Goal: Task Accomplishment & Management: Manage account settings

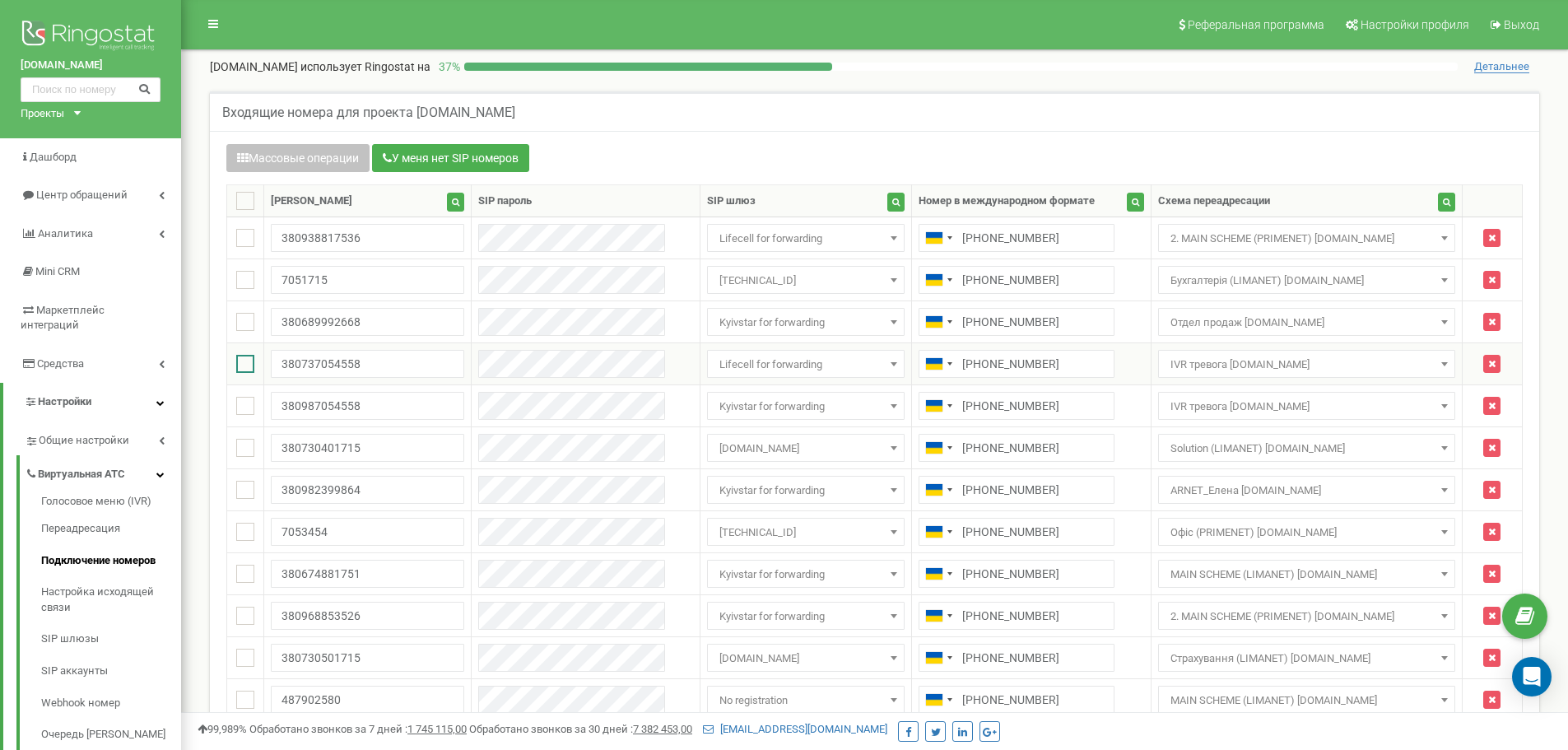
click at [254, 366] on ins at bounding box center [245, 364] width 18 height 18
checkbox input "true"
click at [246, 402] on ins at bounding box center [245, 406] width 18 height 18
checkbox input "true"
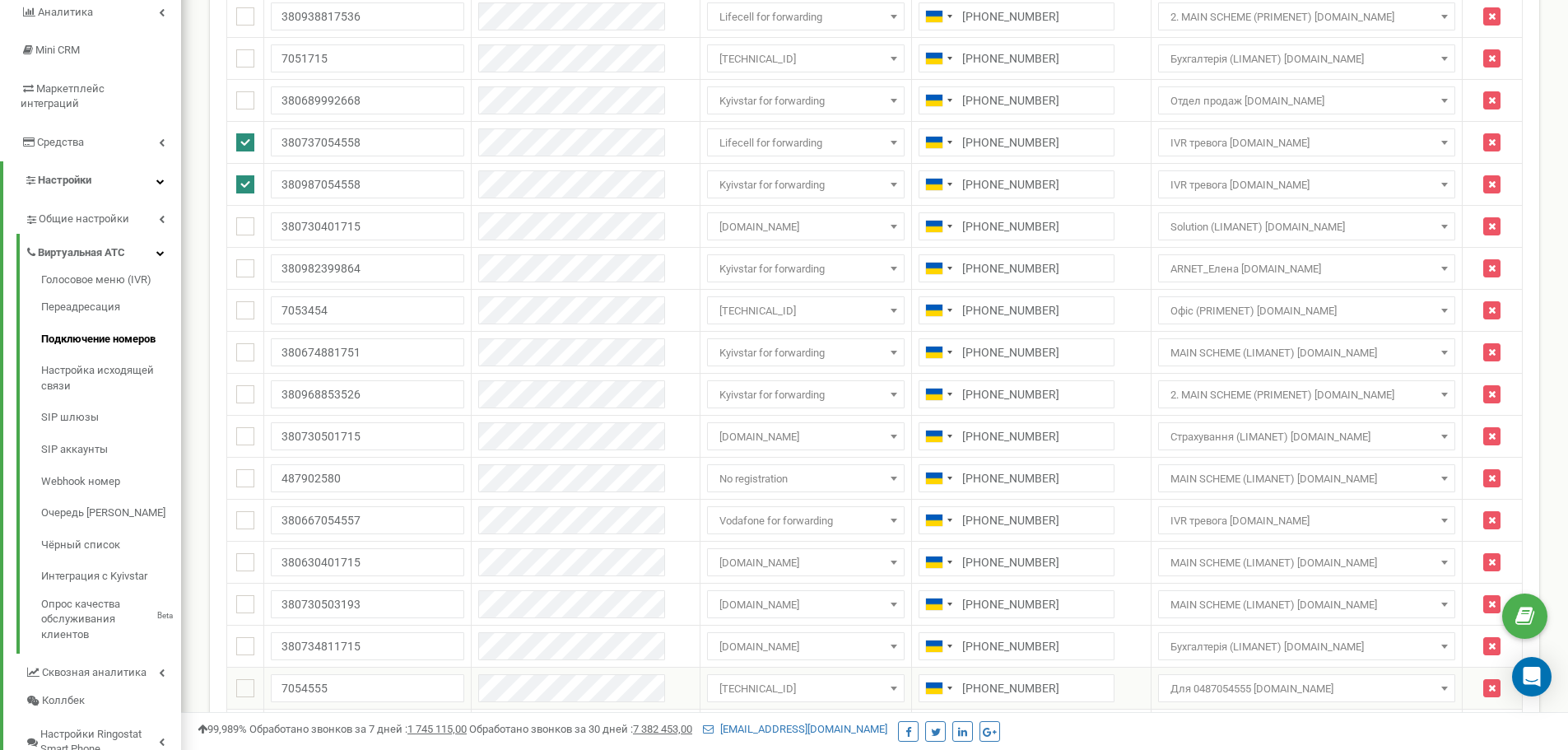
scroll to position [525, 0]
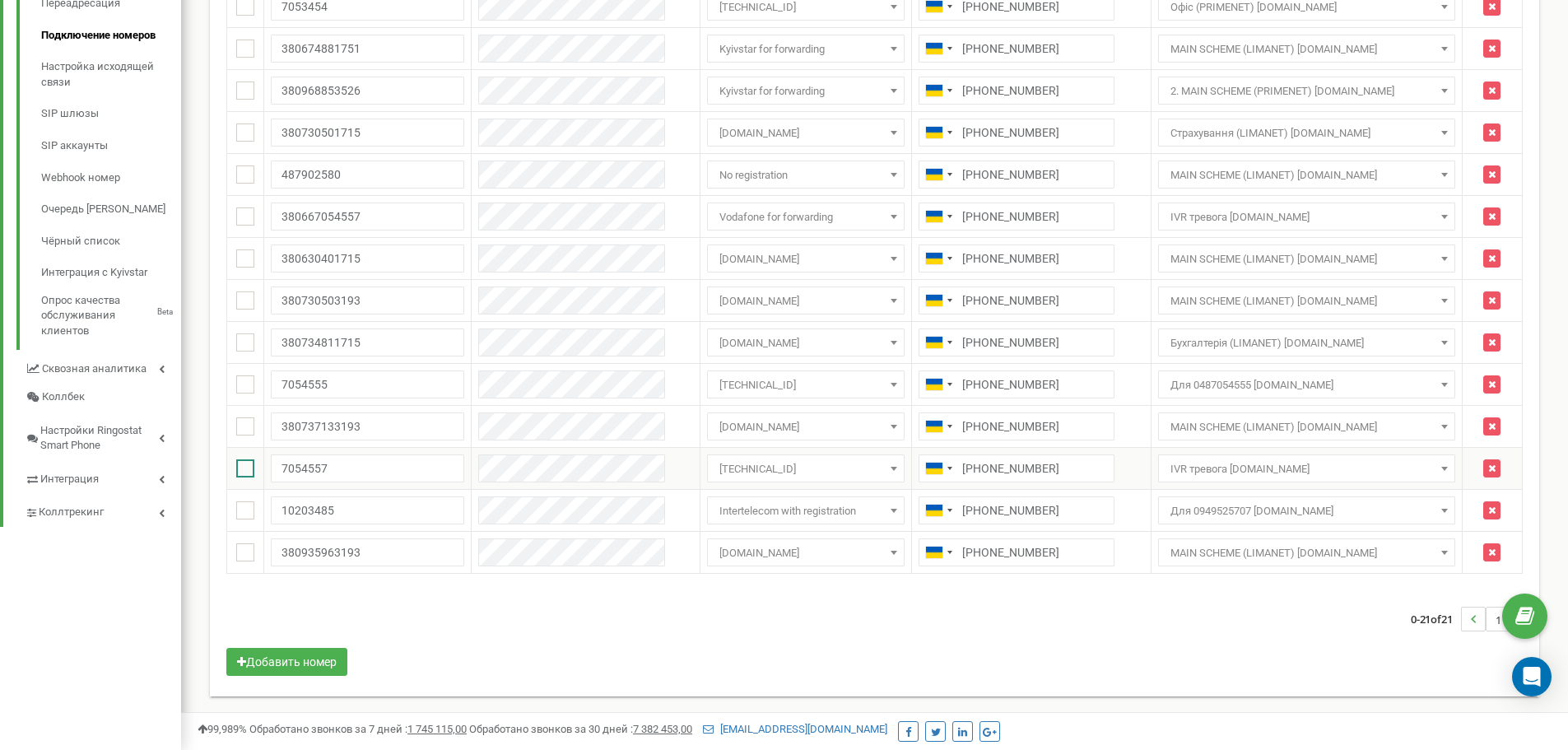
click at [239, 470] on ins at bounding box center [245, 469] width 18 height 18
checkbox input "true"
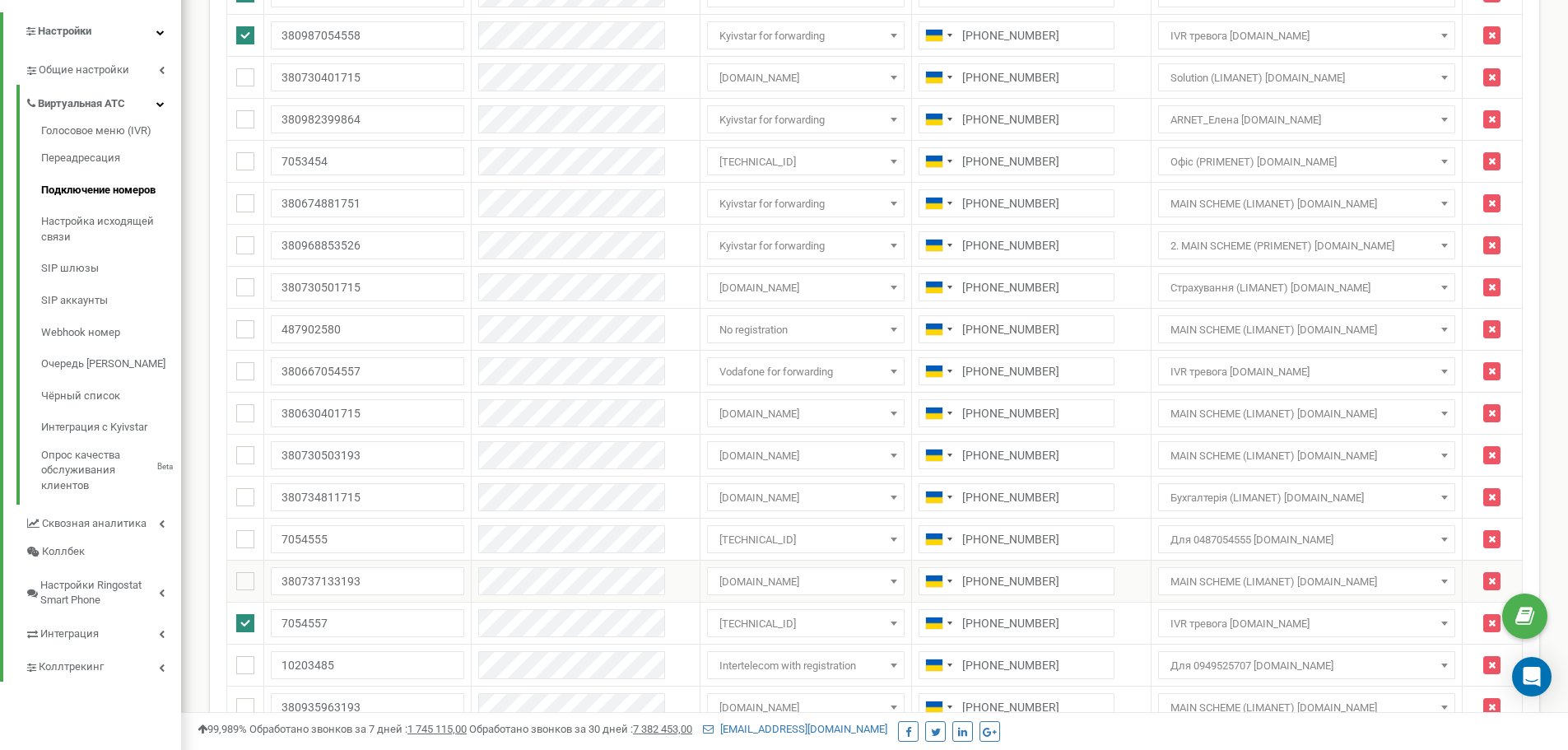
scroll to position [361, 0]
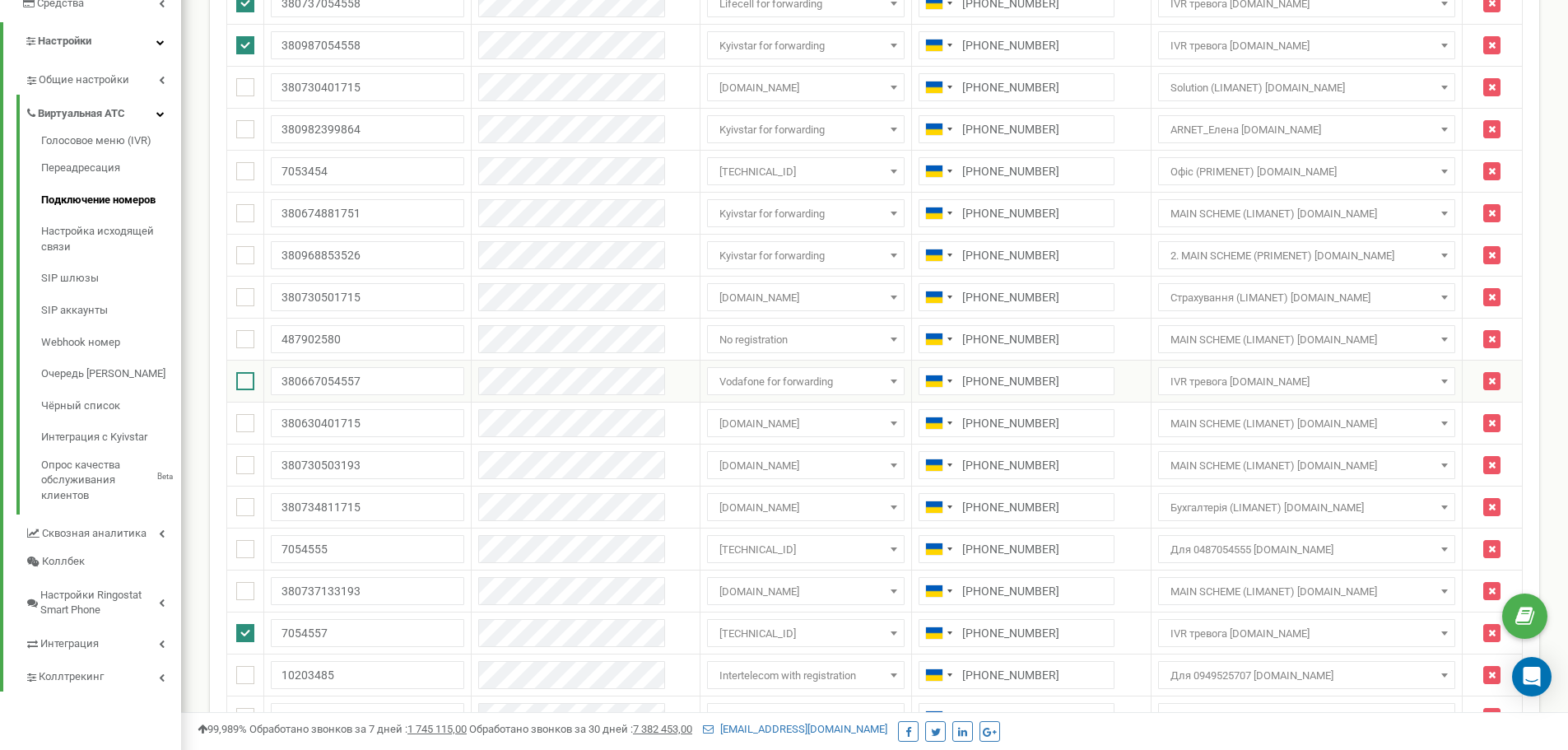
click at [237, 381] on ins at bounding box center [245, 381] width 18 height 18
checkbox input "true"
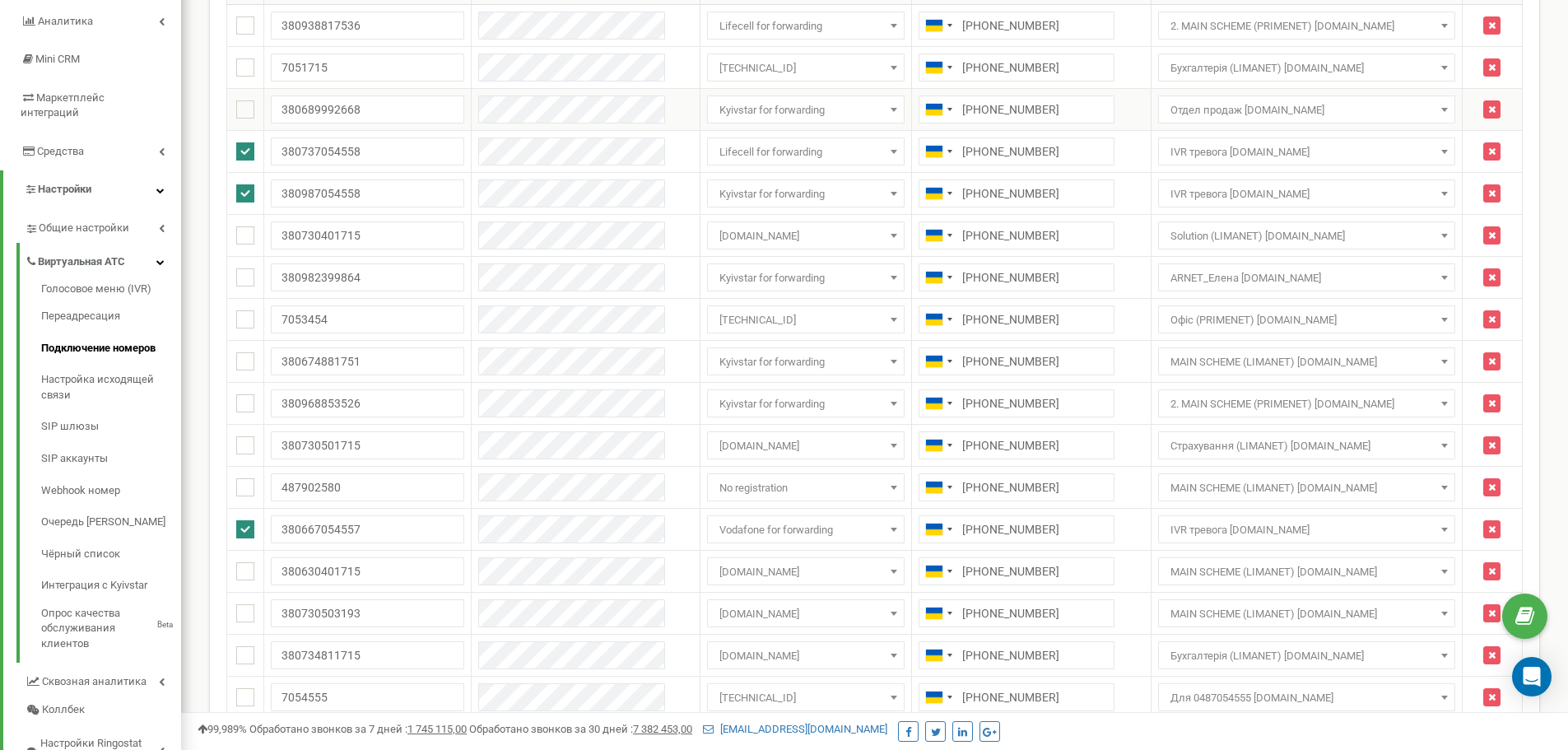
scroll to position [0, 0]
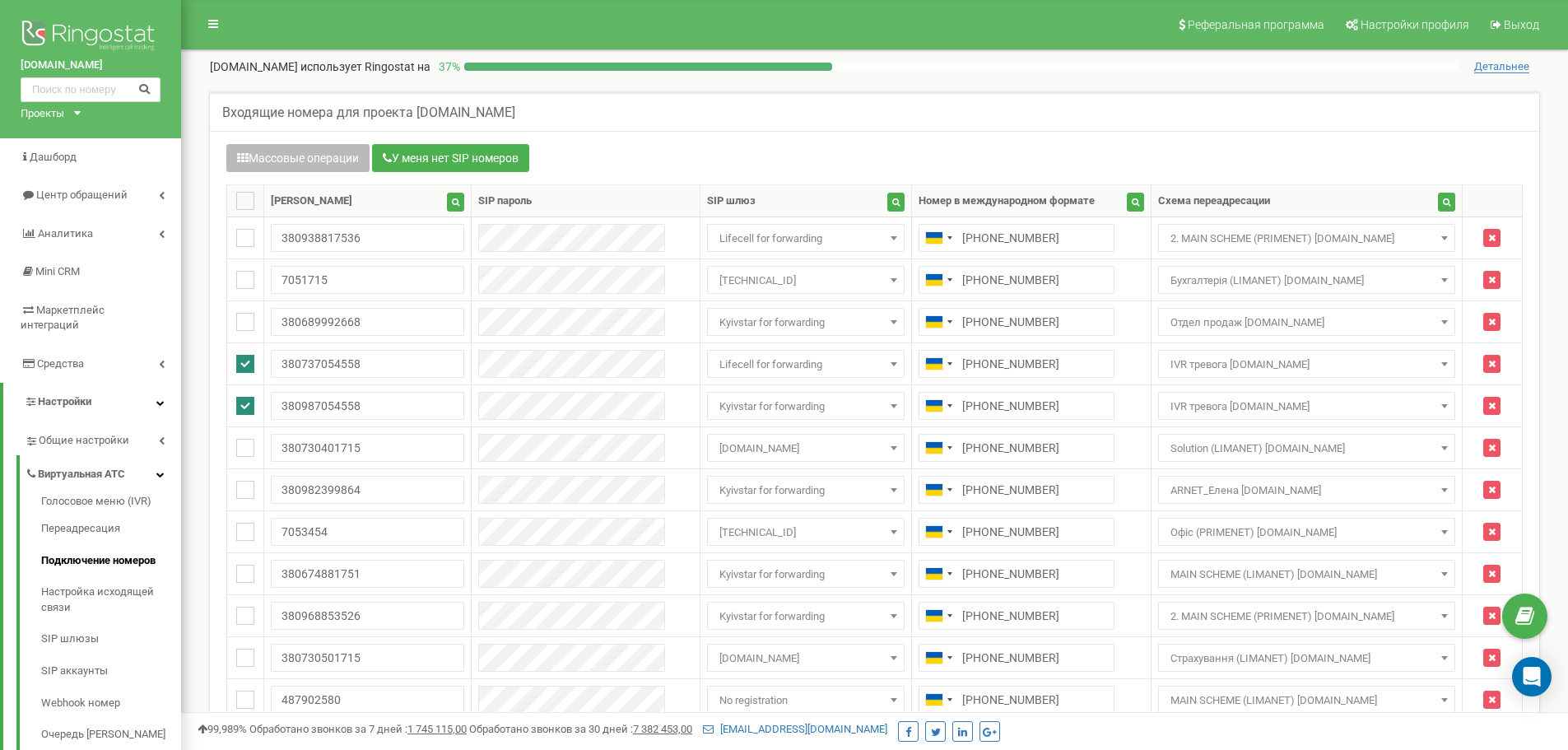
click at [307, 170] on button "Массовые операции" at bounding box center [298, 158] width 143 height 28
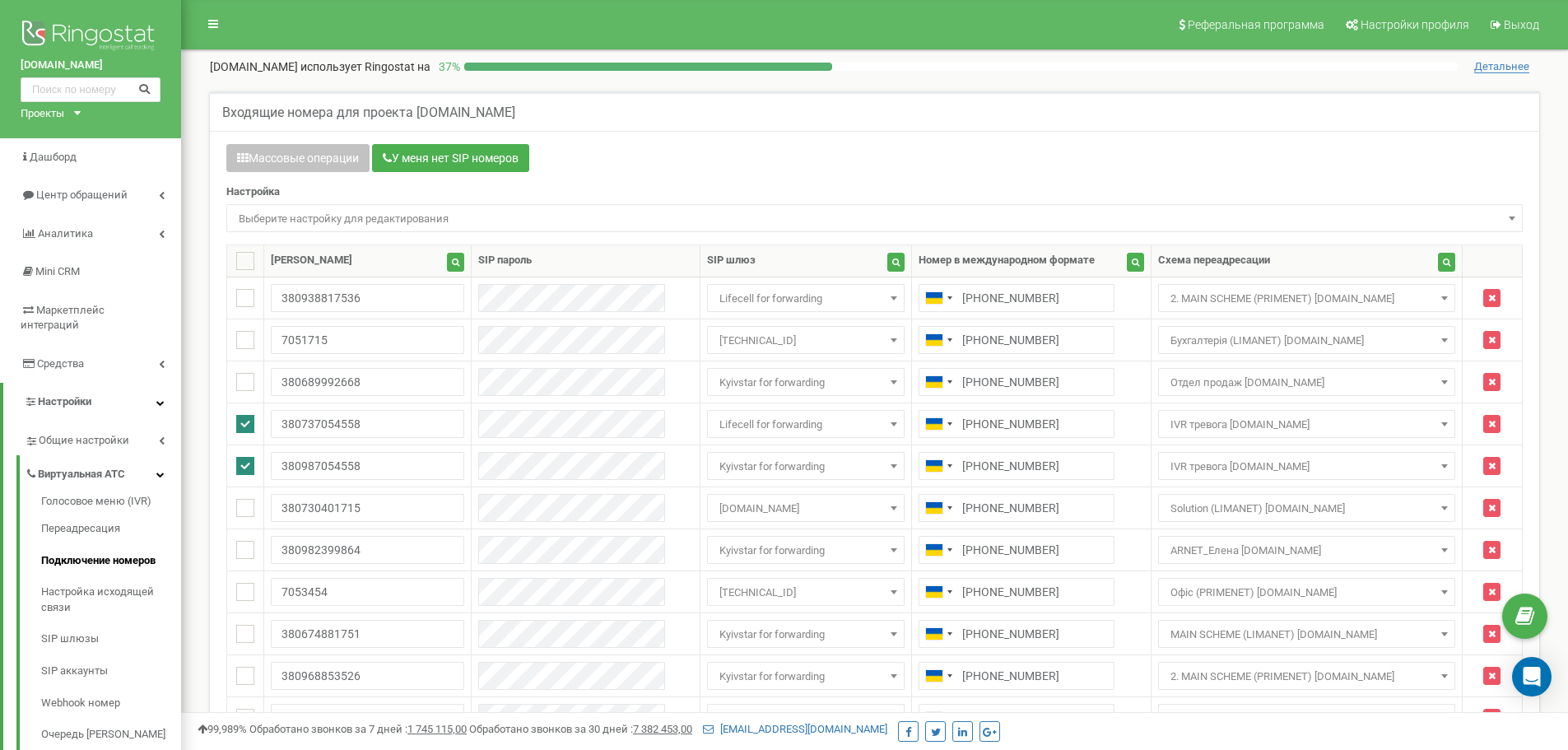
click at [311, 218] on span "Выберите настройку для редактирования" at bounding box center [875, 219] width 1284 height 23
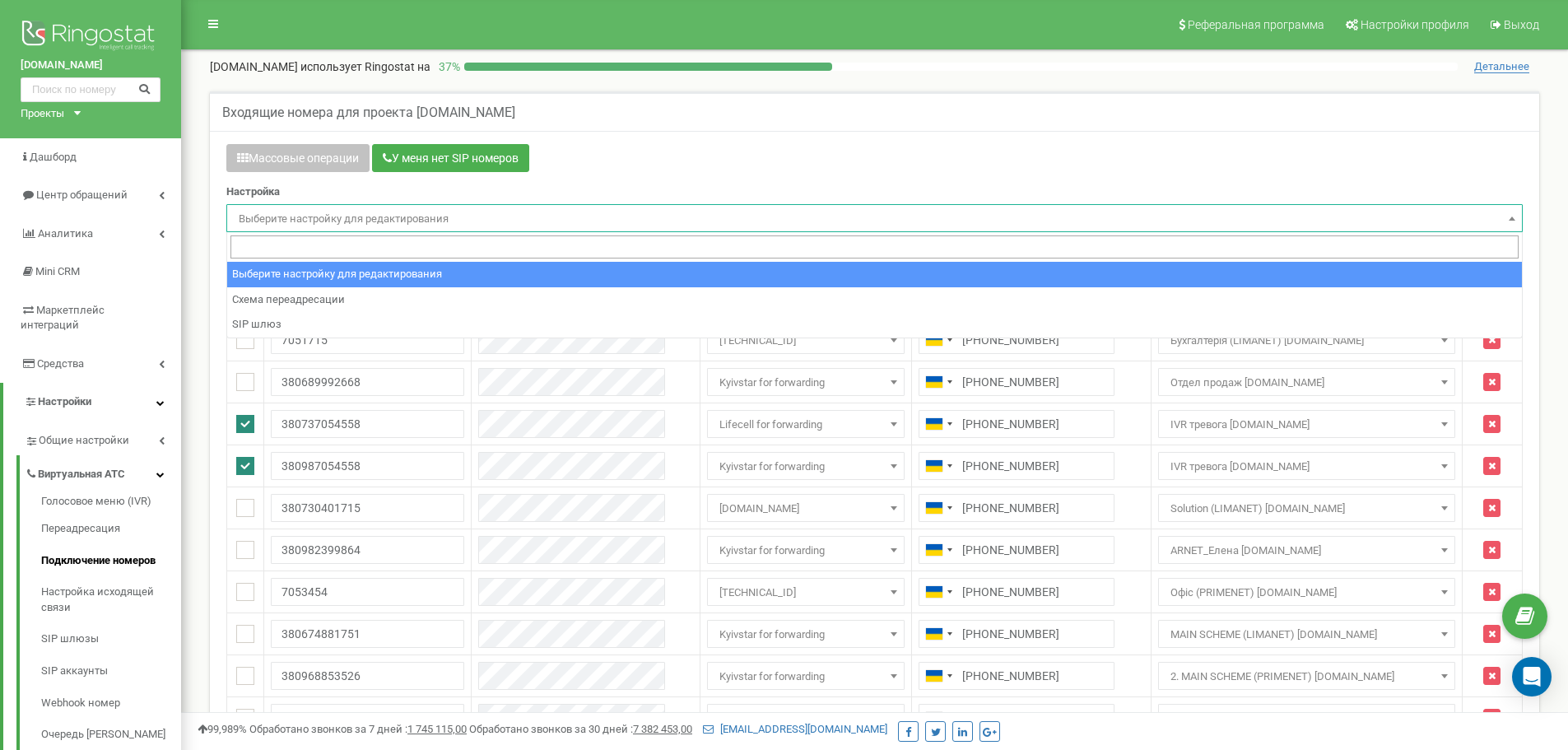
select select "project_scheme_id"
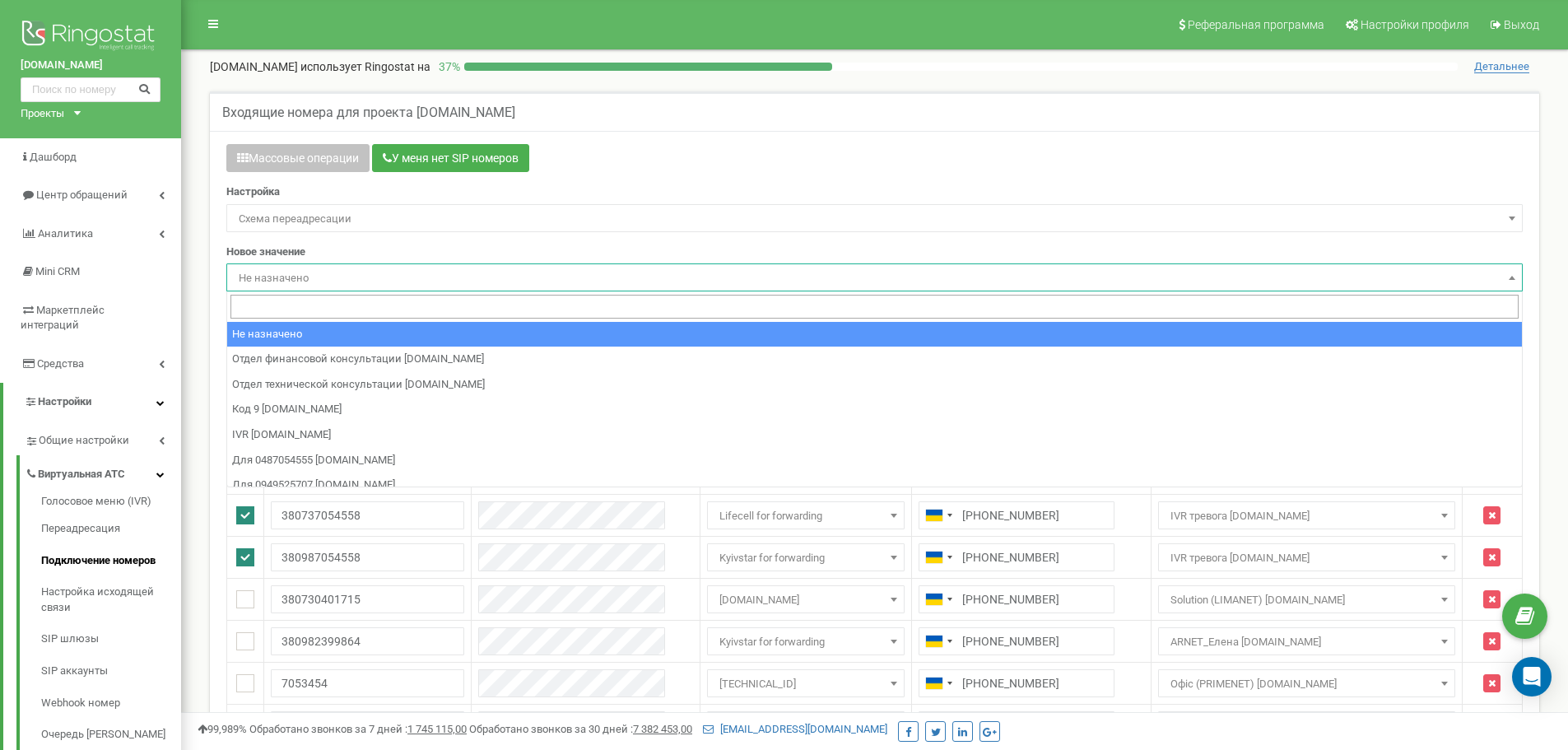
click at [309, 275] on span "Не назначено" at bounding box center [875, 279] width 1284 height 23
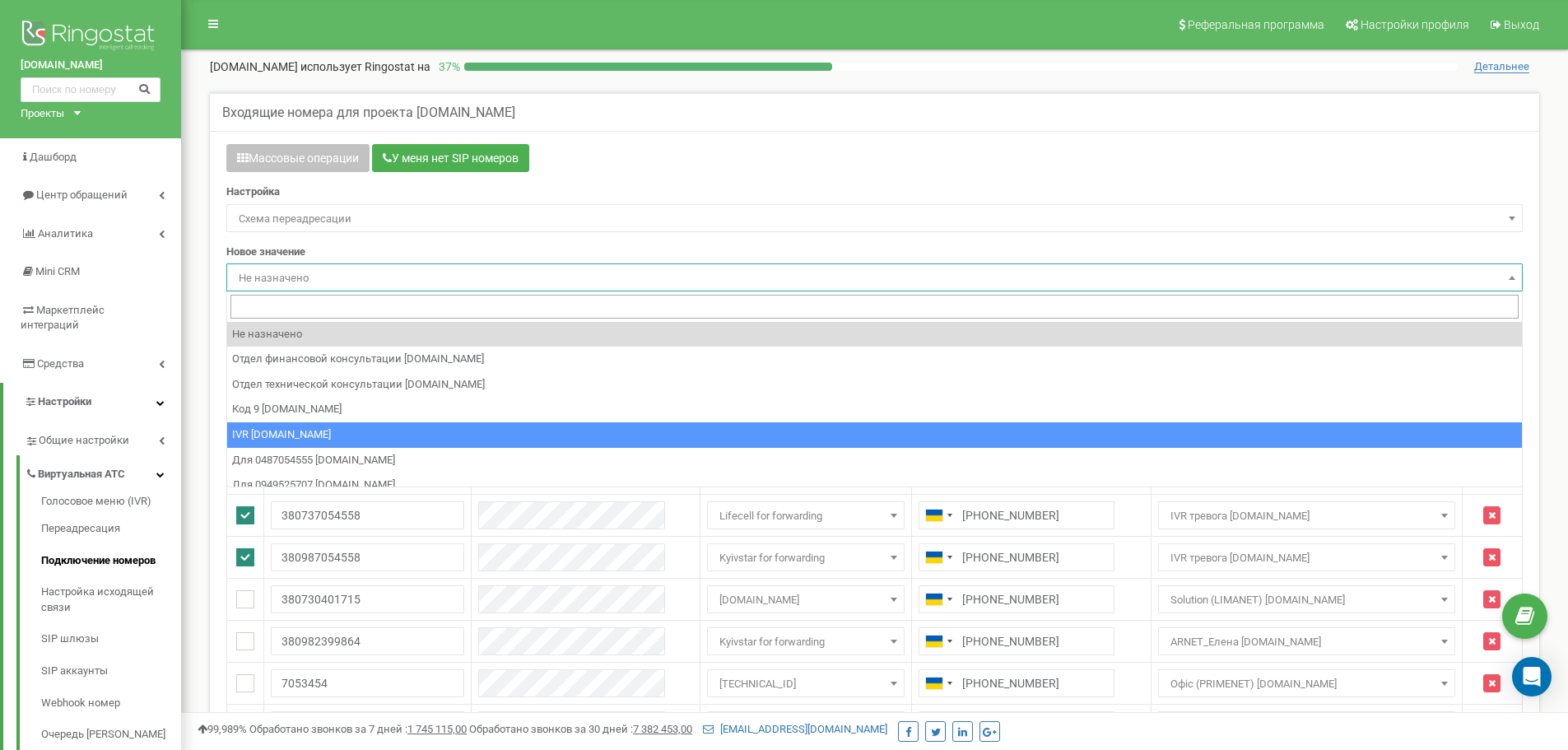
select select "73717"
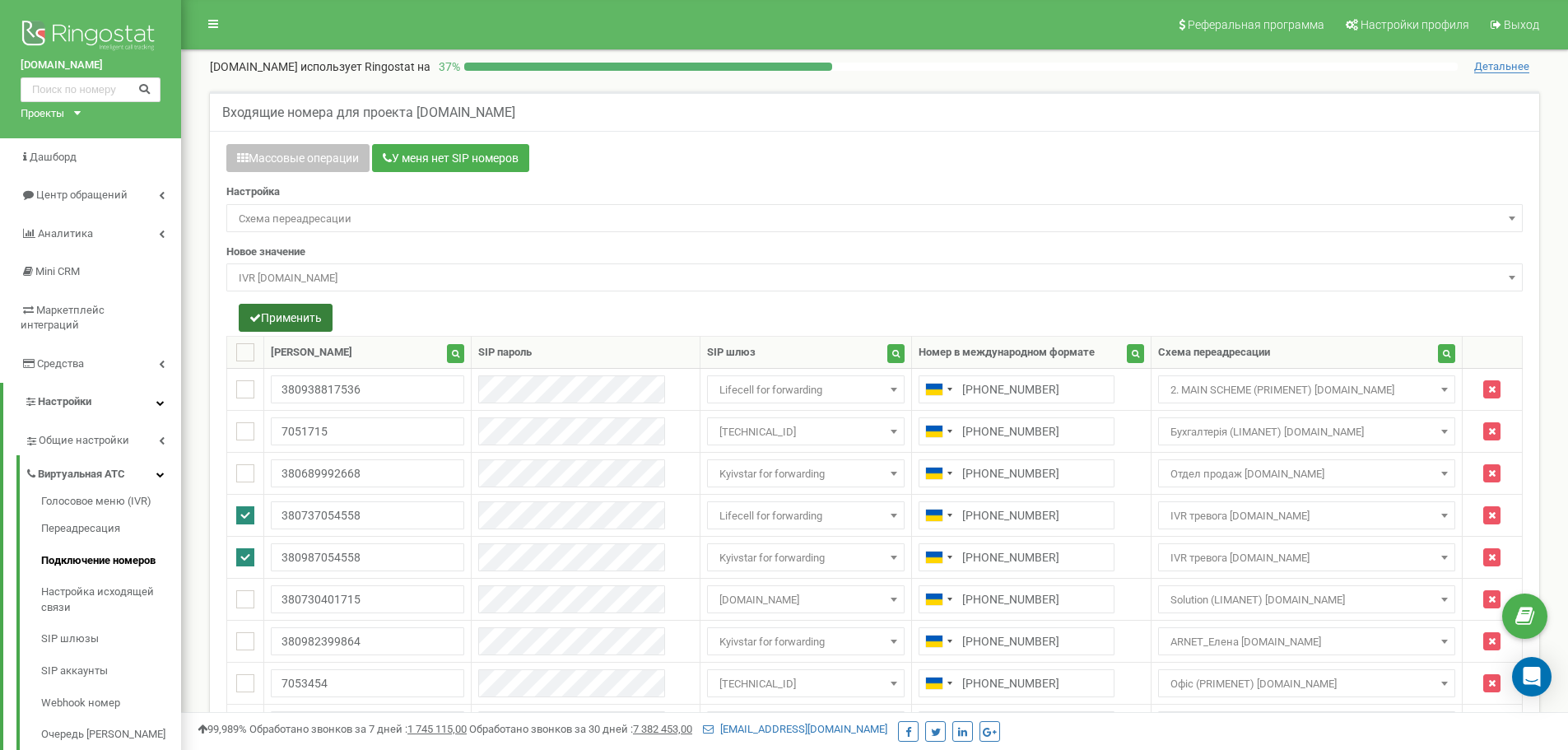
click at [290, 329] on button "Применить" at bounding box center [286, 318] width 94 height 28
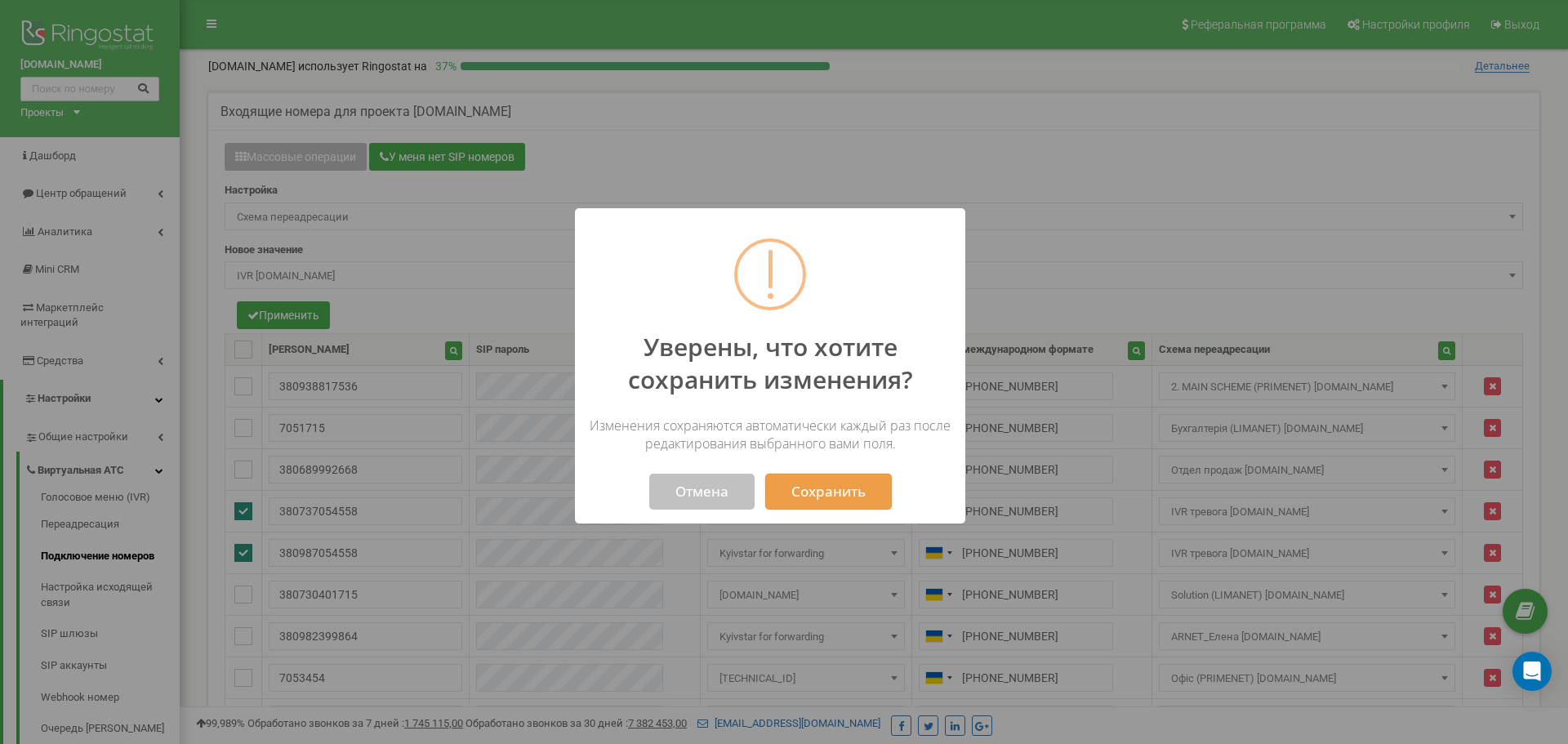
click at [809, 483] on button "Сохранить" at bounding box center [828, 492] width 126 height 36
select select "73717"
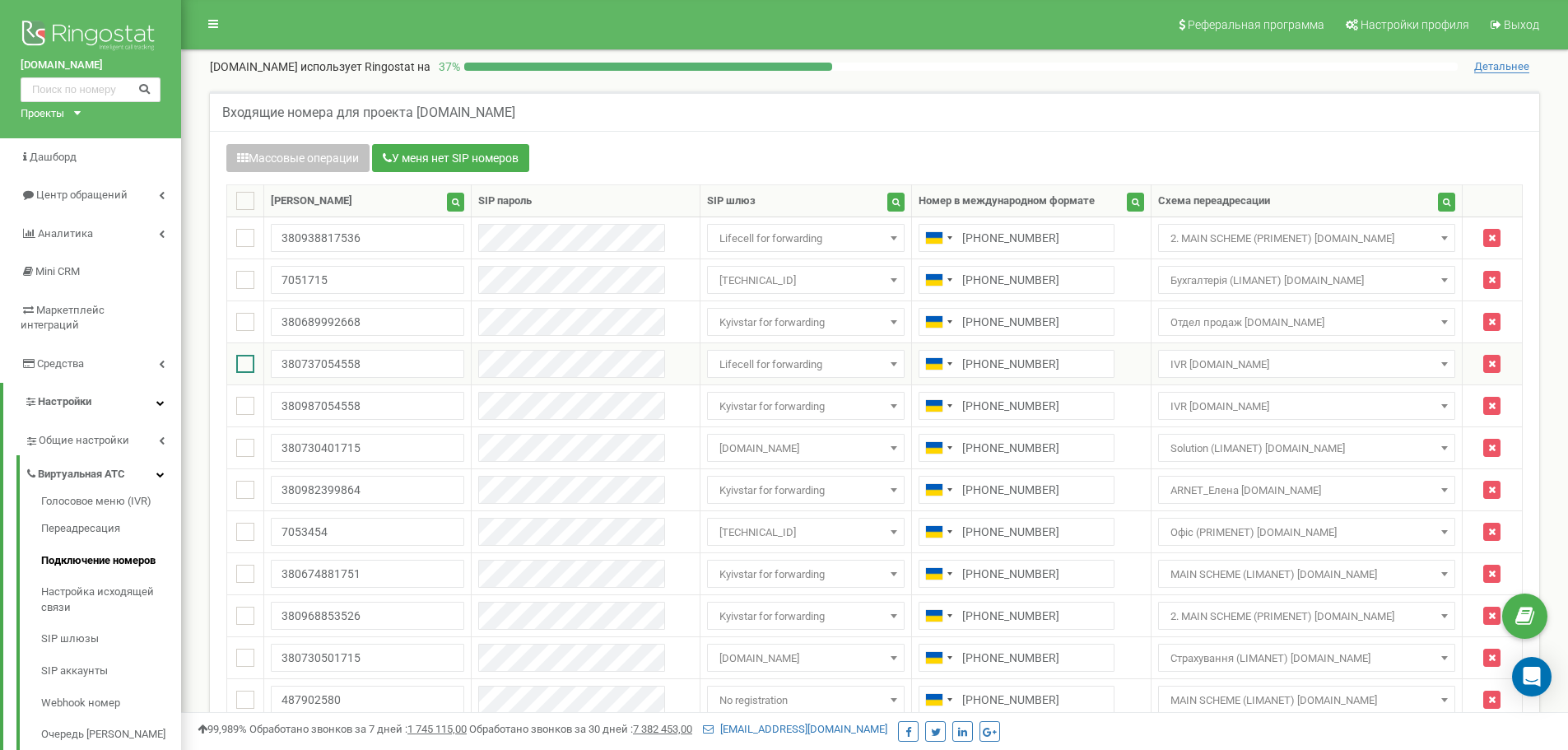
click at [250, 362] on ins at bounding box center [245, 364] width 18 height 18
checkbox input "true"
click at [249, 399] on ins at bounding box center [245, 406] width 18 height 18
checkbox input "true"
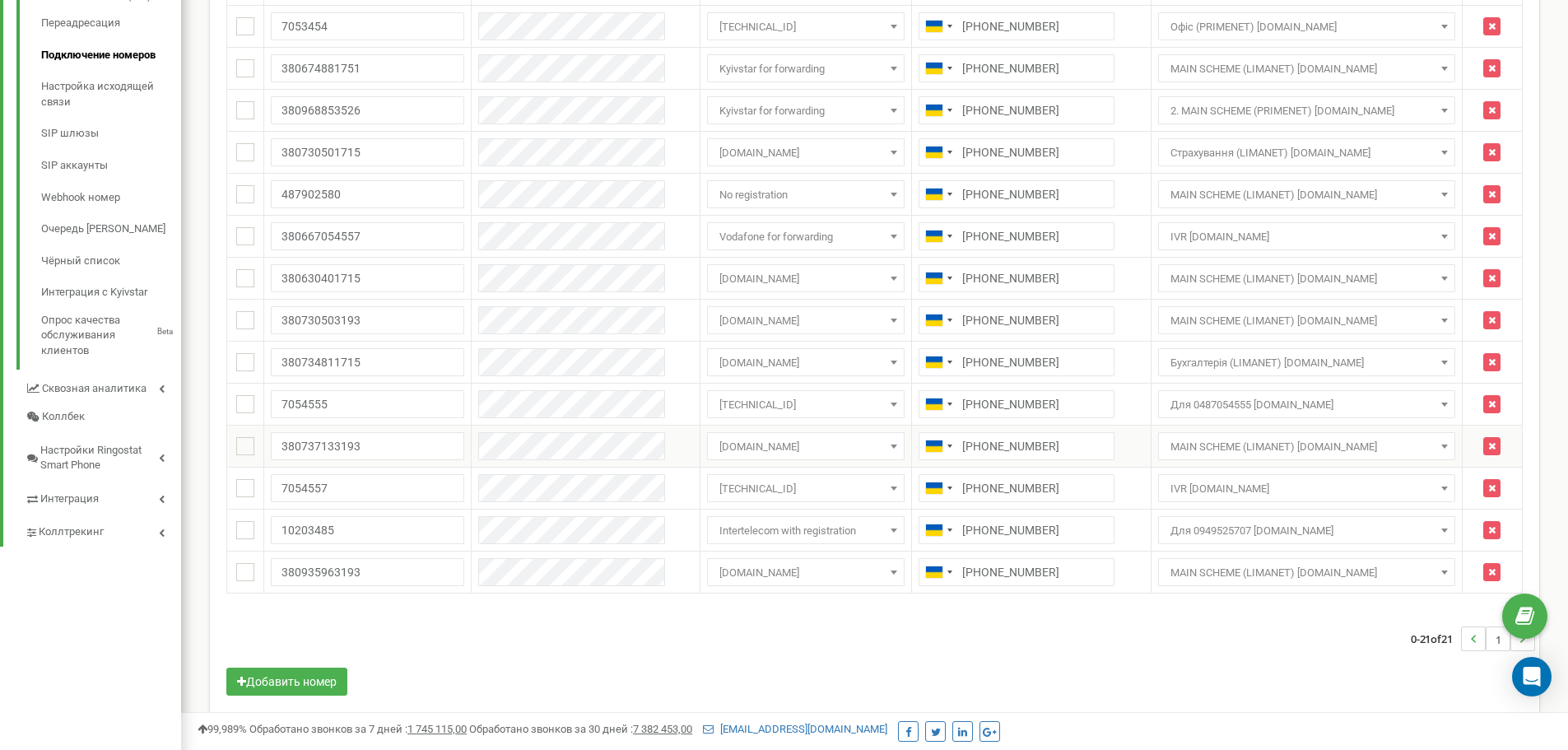
scroll to position [525, 0]
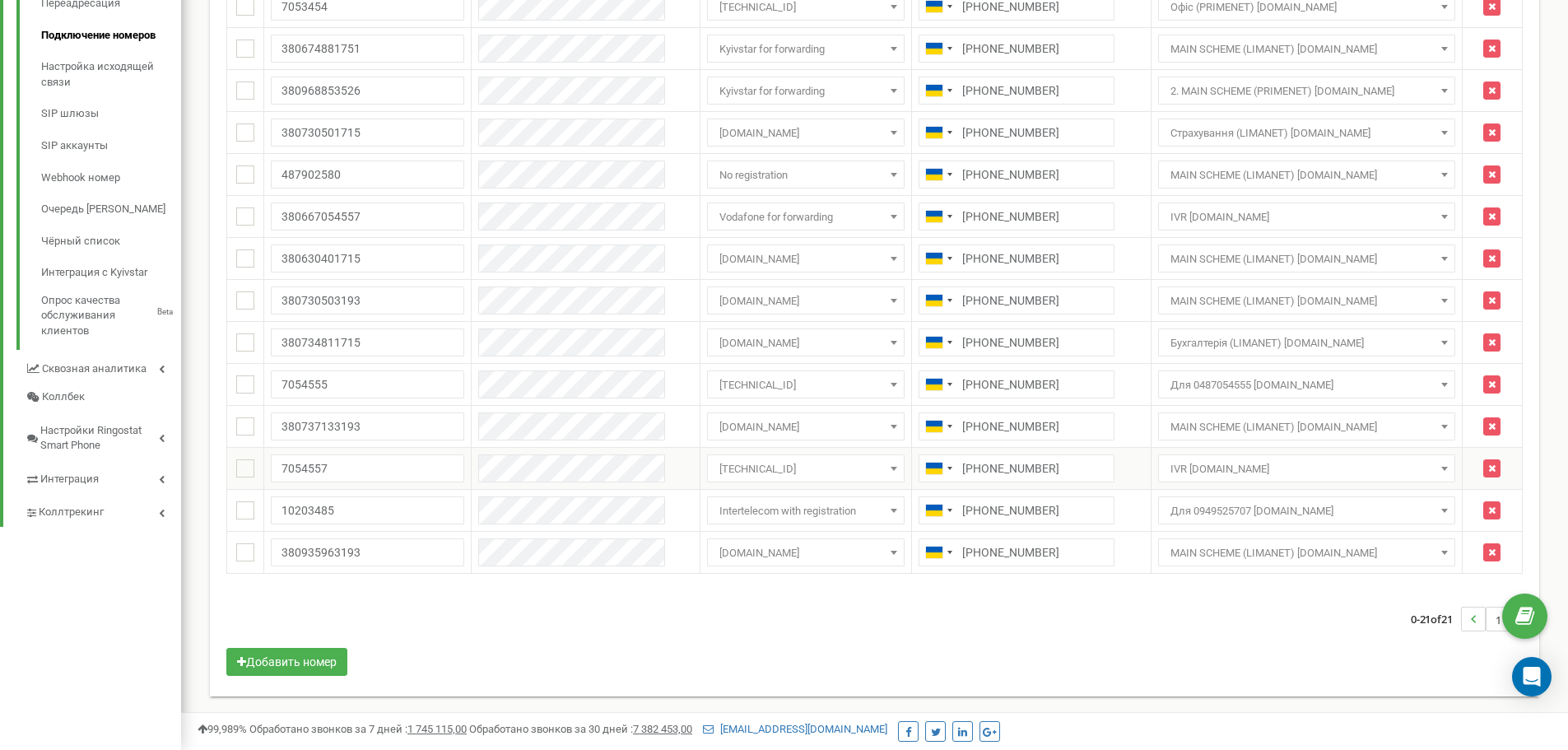
click at [254, 469] on ins at bounding box center [245, 469] width 18 height 18
checkbox input "true"
click at [242, 227] on td at bounding box center [245, 217] width 37 height 42
click at [243, 226] on td at bounding box center [245, 217] width 37 height 42
click at [243, 225] on ins at bounding box center [245, 217] width 18 height 18
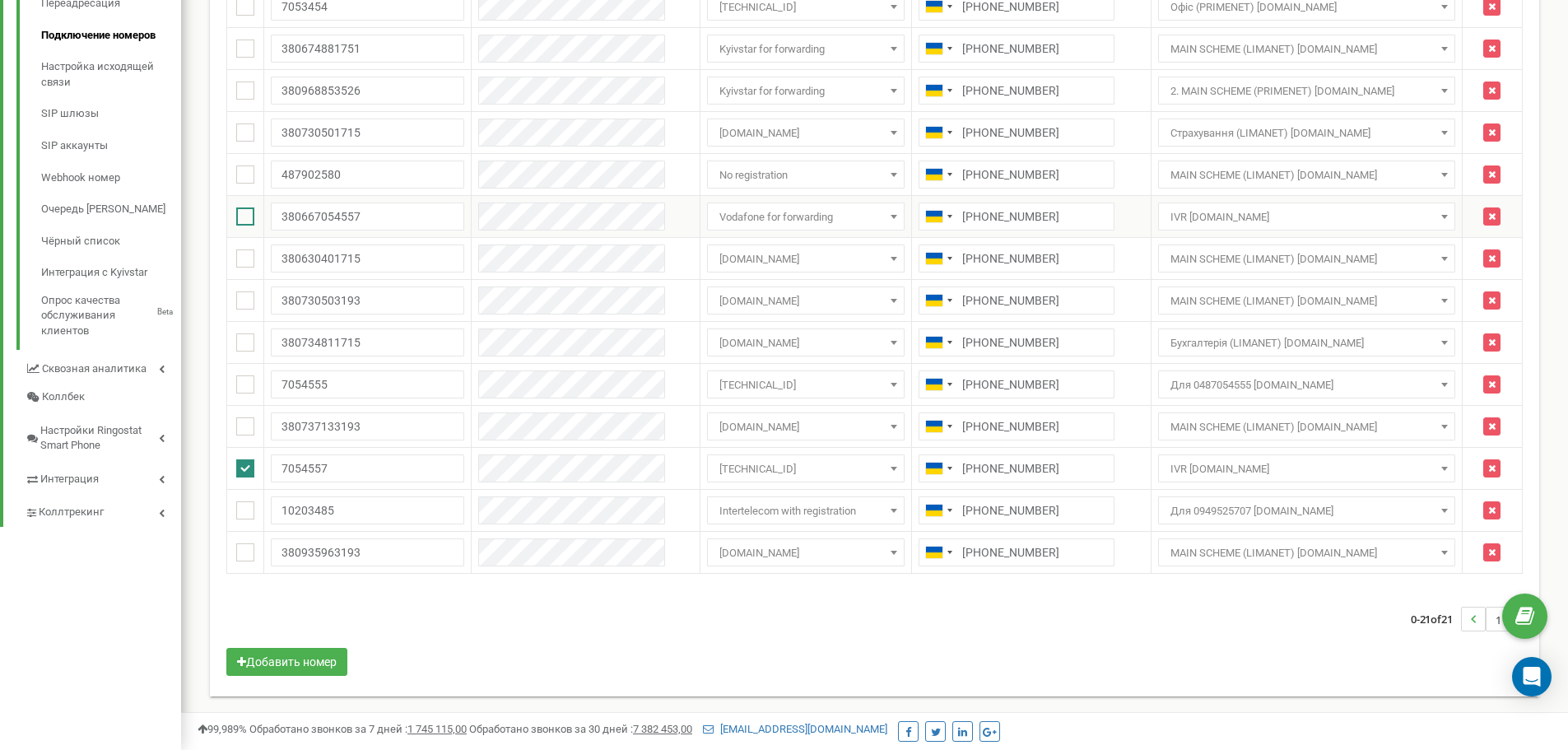
checkbox input "true"
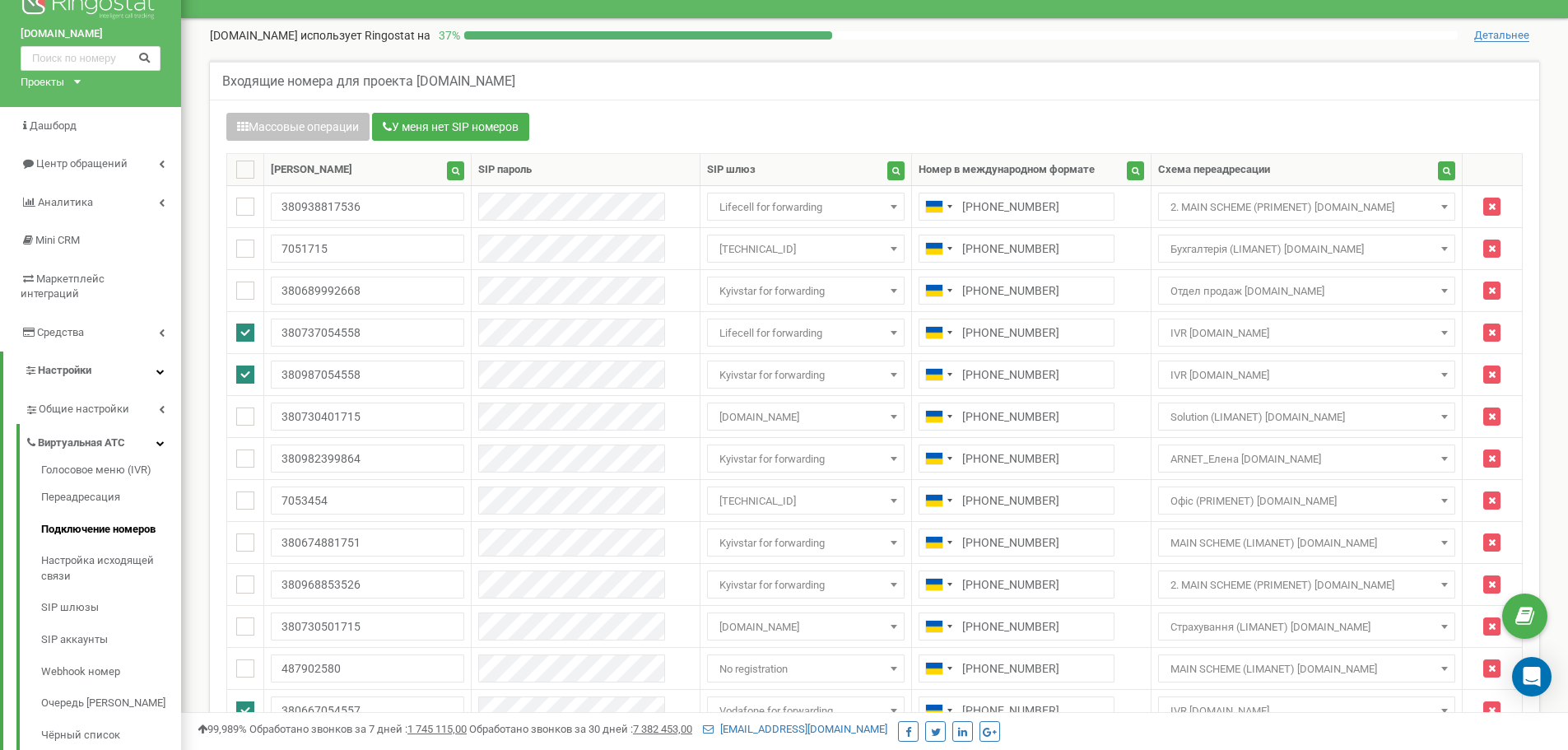
click at [312, 104] on div "Массовые операции У меня нет SIP номеров Настройка Выберите настройку для редак…" at bounding box center [875, 644] width 1329 height 1091
click at [310, 128] on button "Массовые операции" at bounding box center [298, 127] width 143 height 28
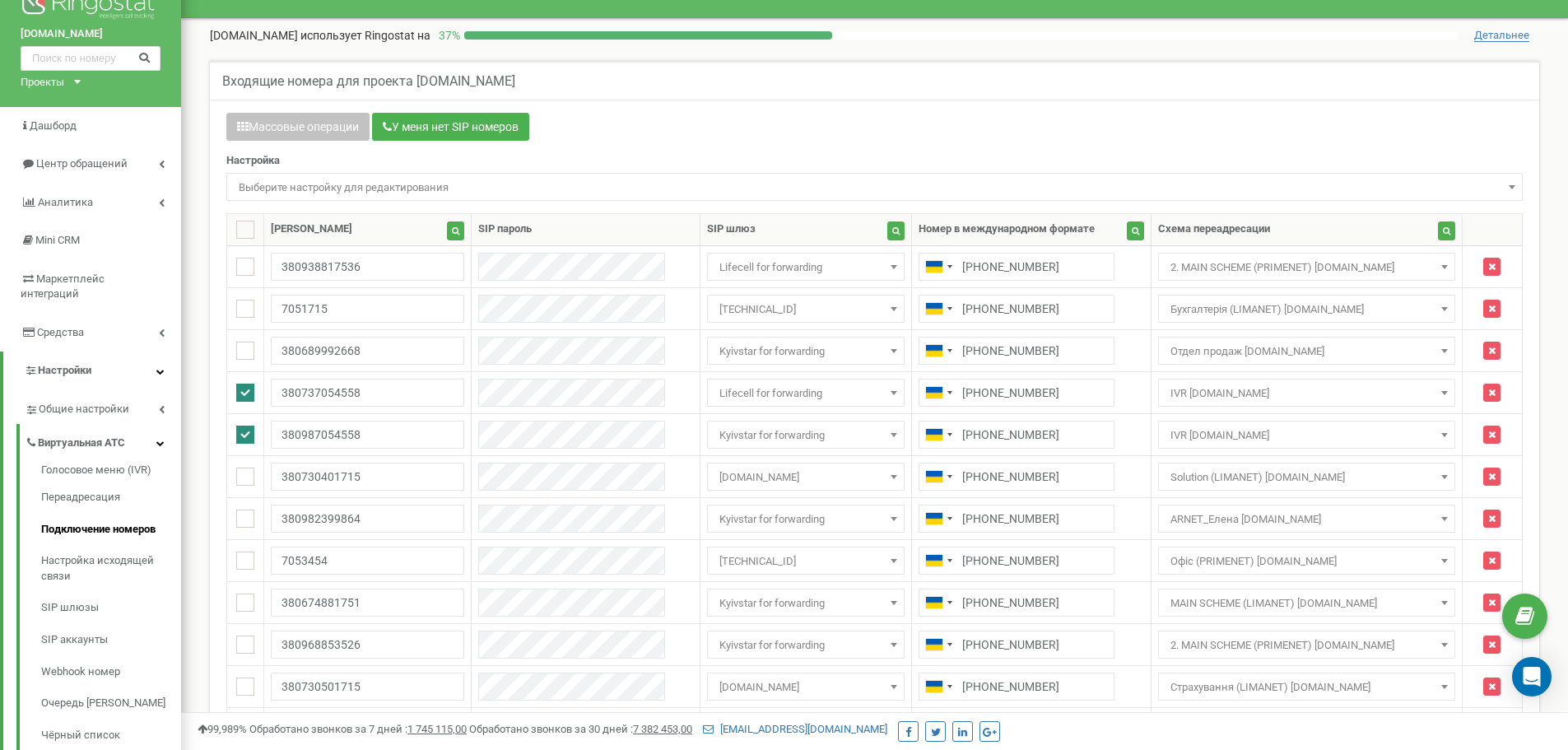
click at [324, 176] on span "Выберите настройку для редактирования" at bounding box center [875, 188] width 1284 height 23
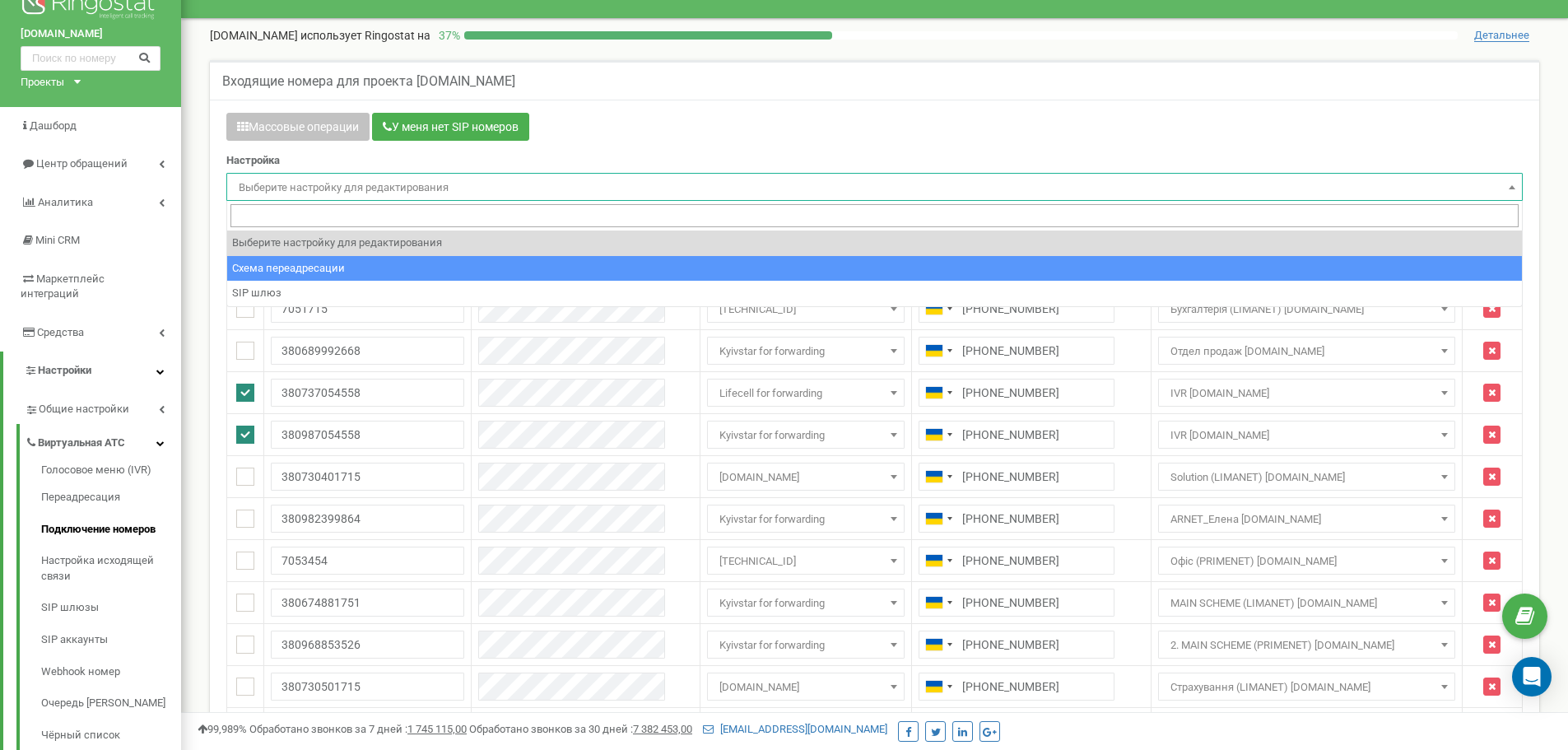
select select "project_scheme_id"
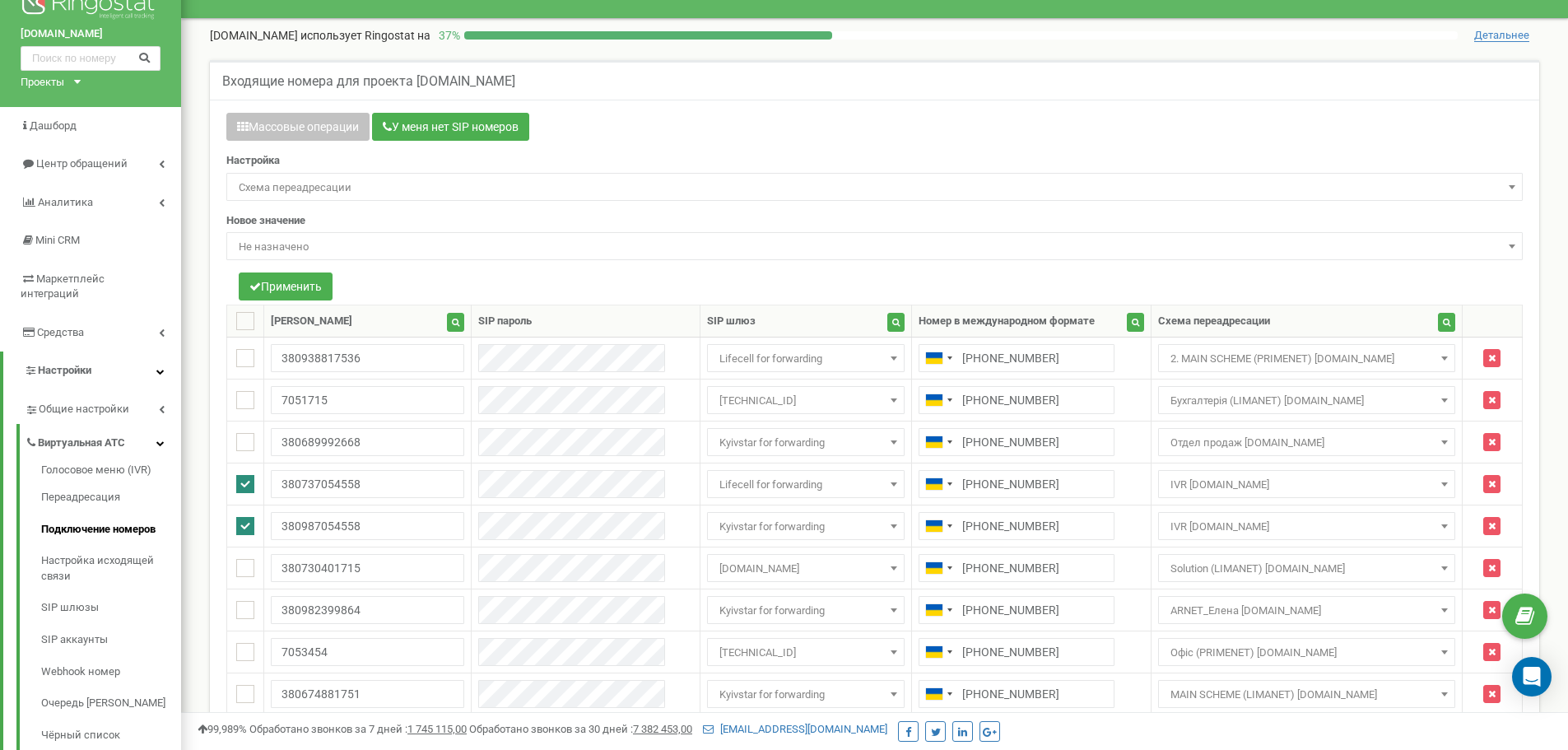
click at [317, 251] on span "Не назначено" at bounding box center [875, 247] width 1284 height 23
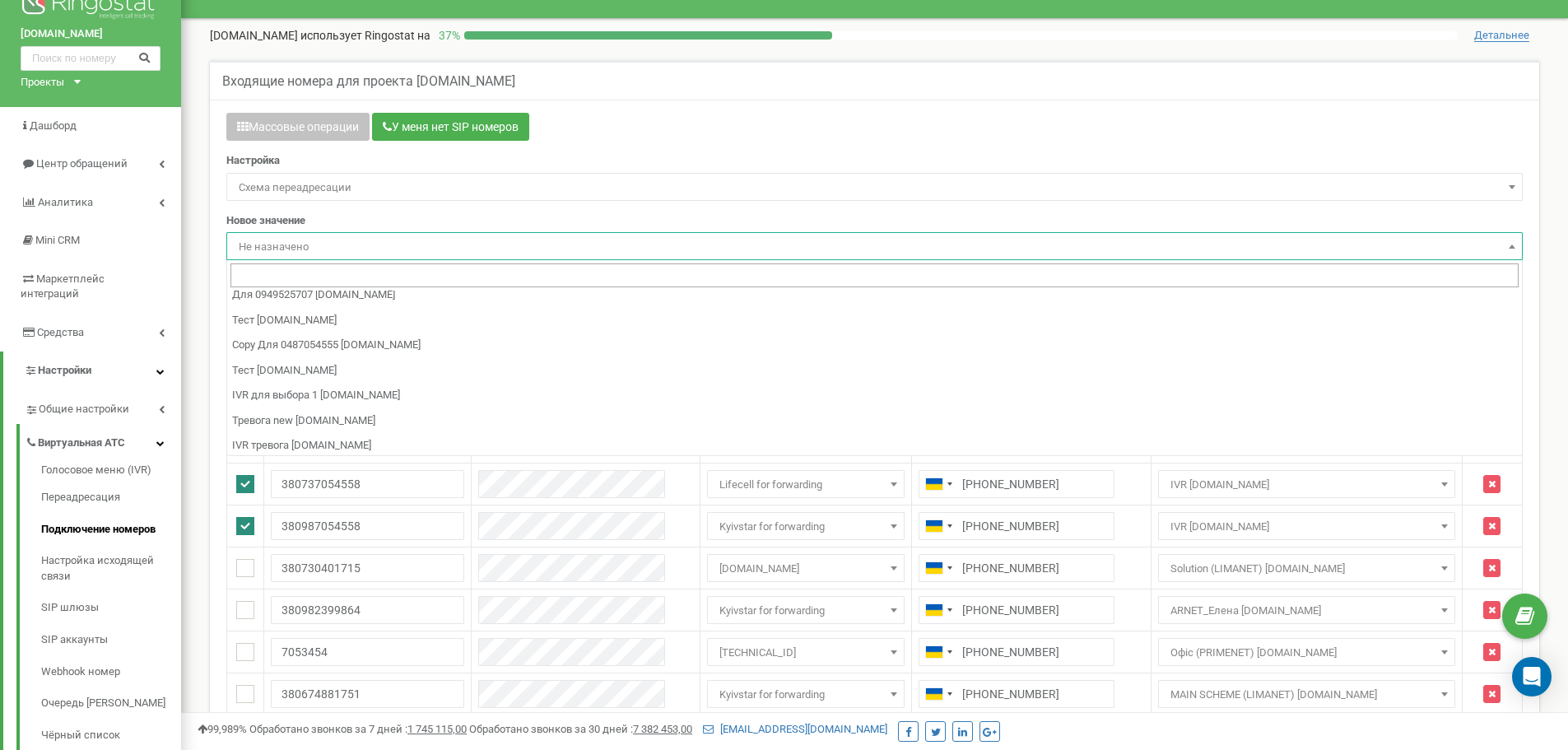
scroll to position [165, 0]
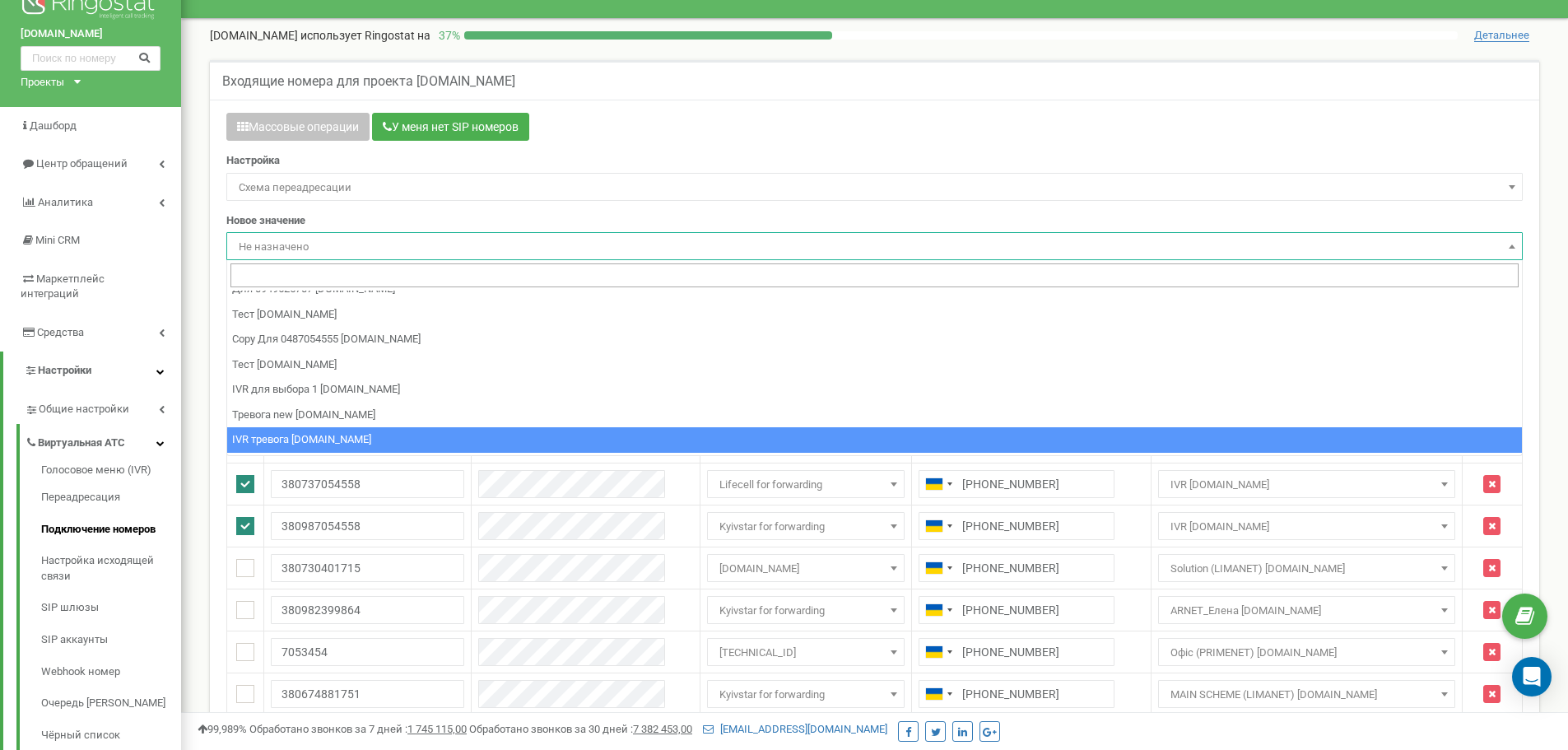
select select "97326"
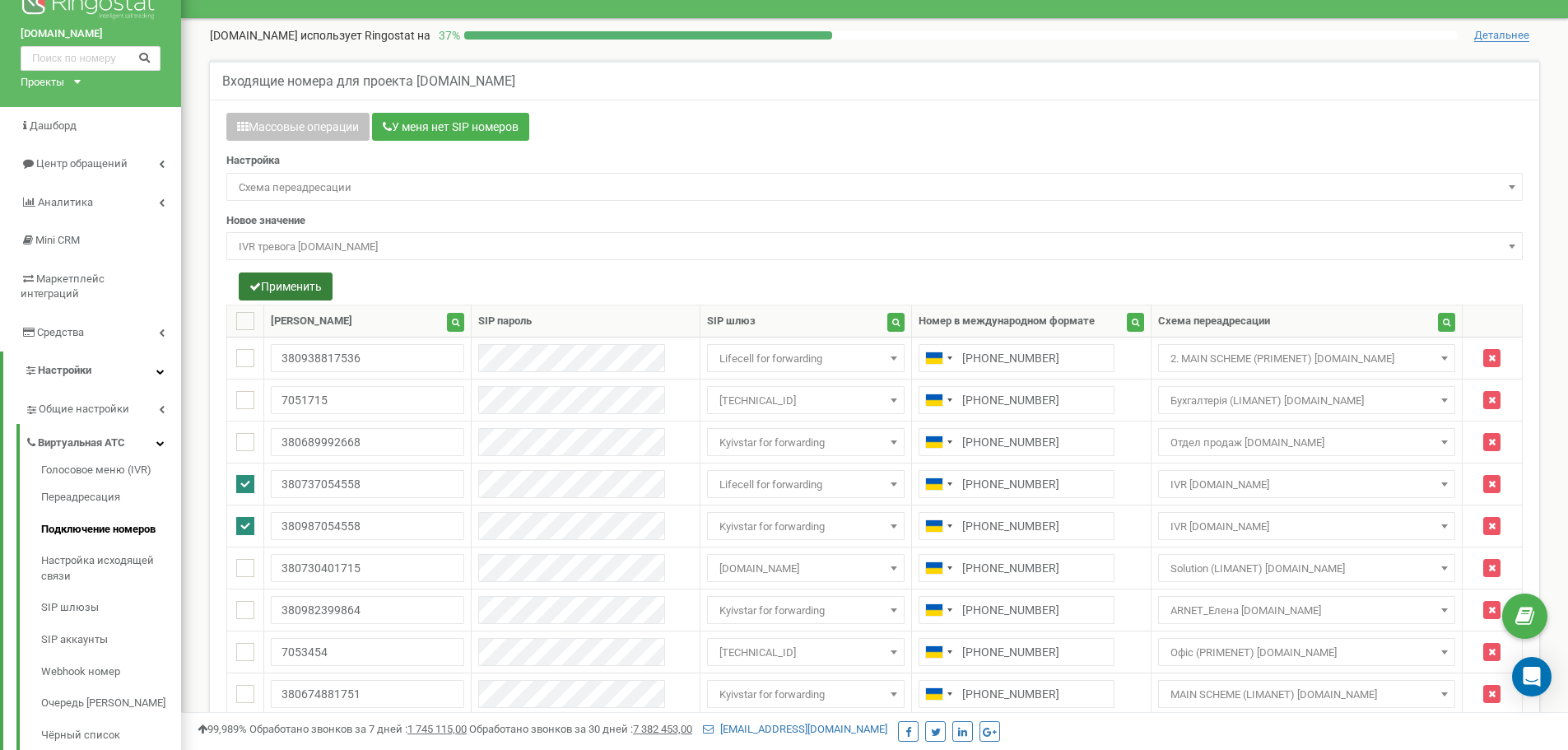
click at [307, 289] on button "Применить" at bounding box center [286, 287] width 94 height 28
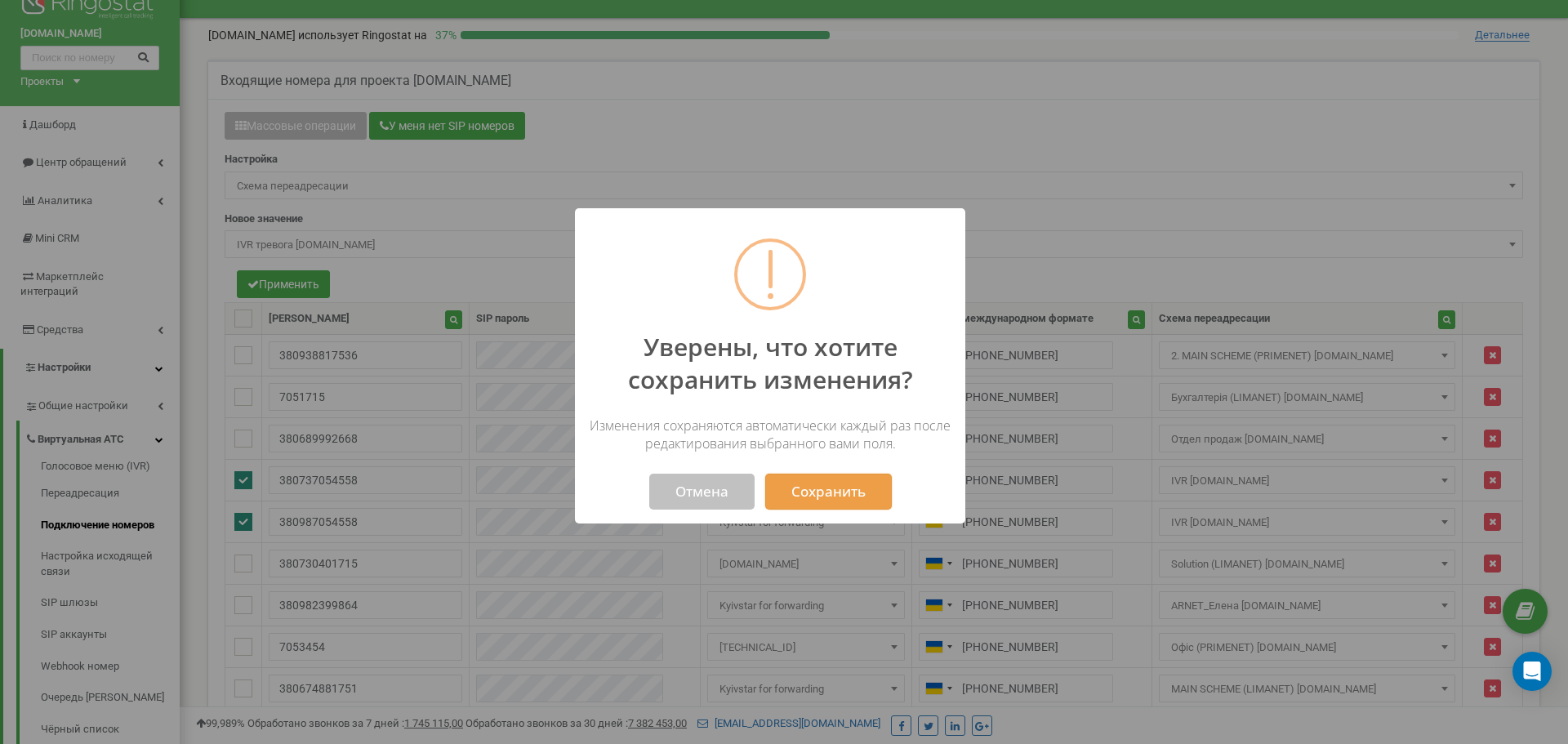
click at [827, 481] on button "Сохранить" at bounding box center [828, 492] width 126 height 36
select select "97326"
